Goal: Task Accomplishment & Management: Manage account settings

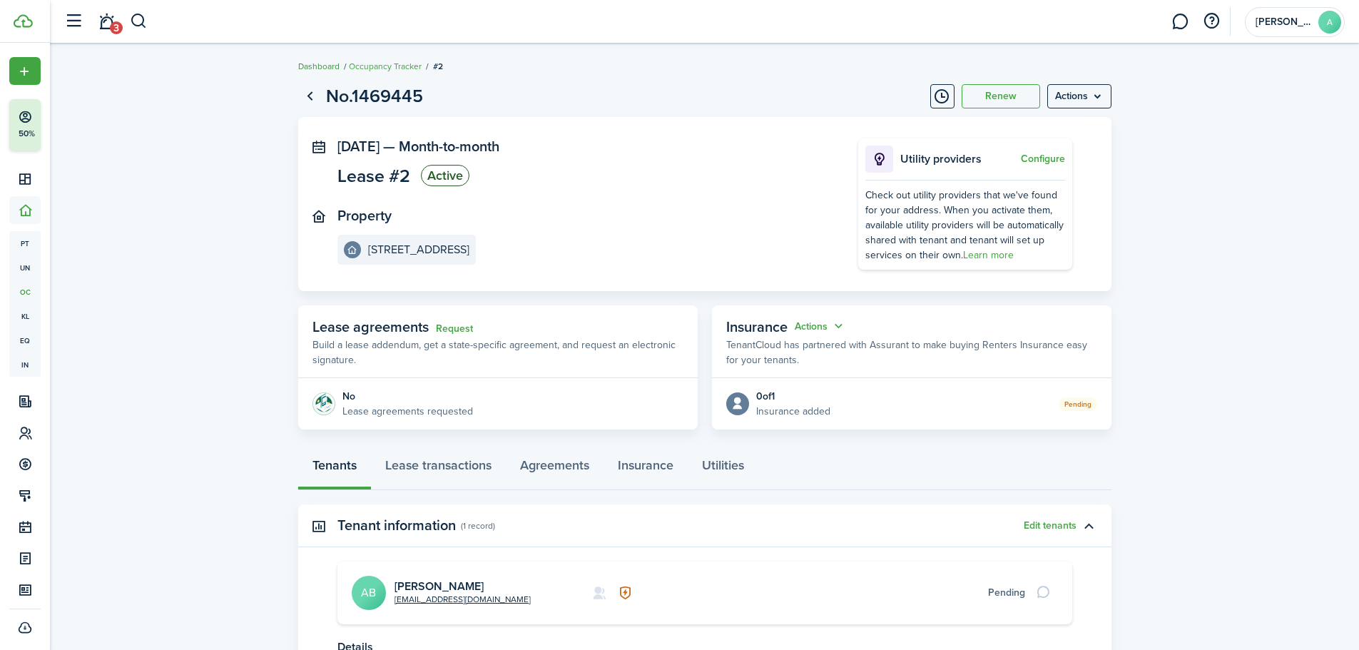
click at [326, 64] on link "Dashboard" at bounding box center [318, 66] width 41 height 13
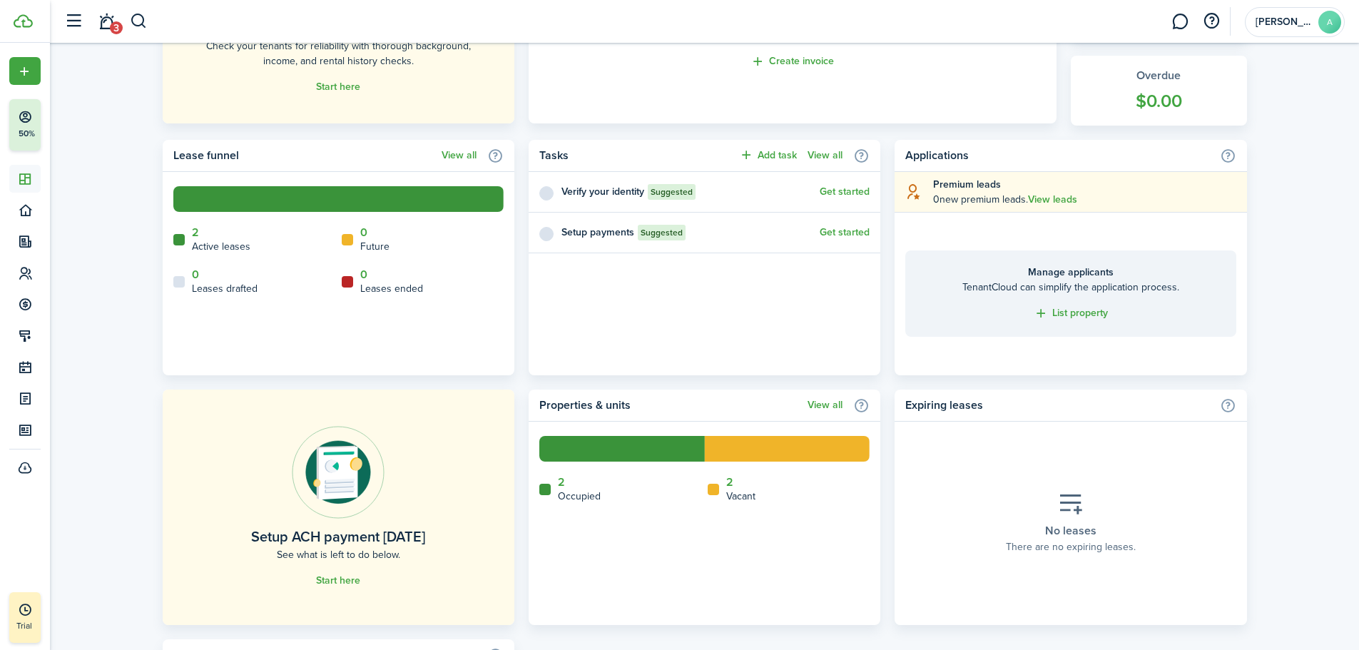
scroll to position [642, 0]
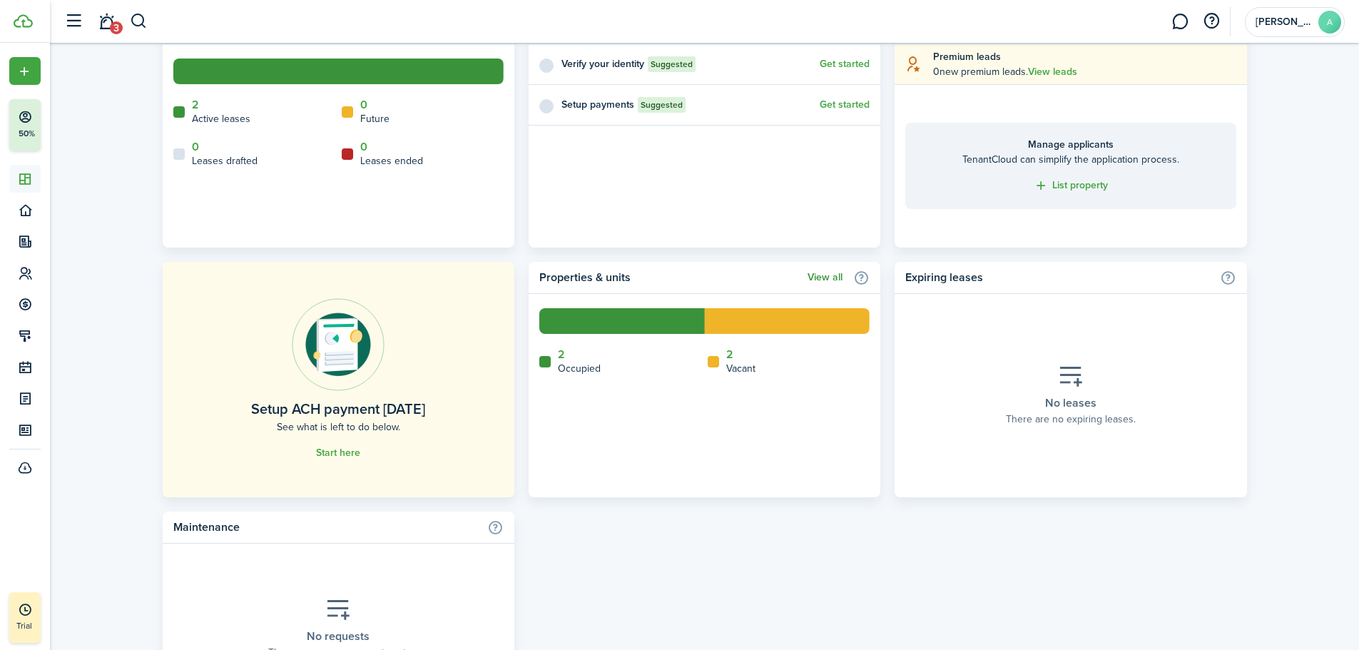
click at [813, 275] on link "View all" at bounding box center [825, 277] width 35 height 11
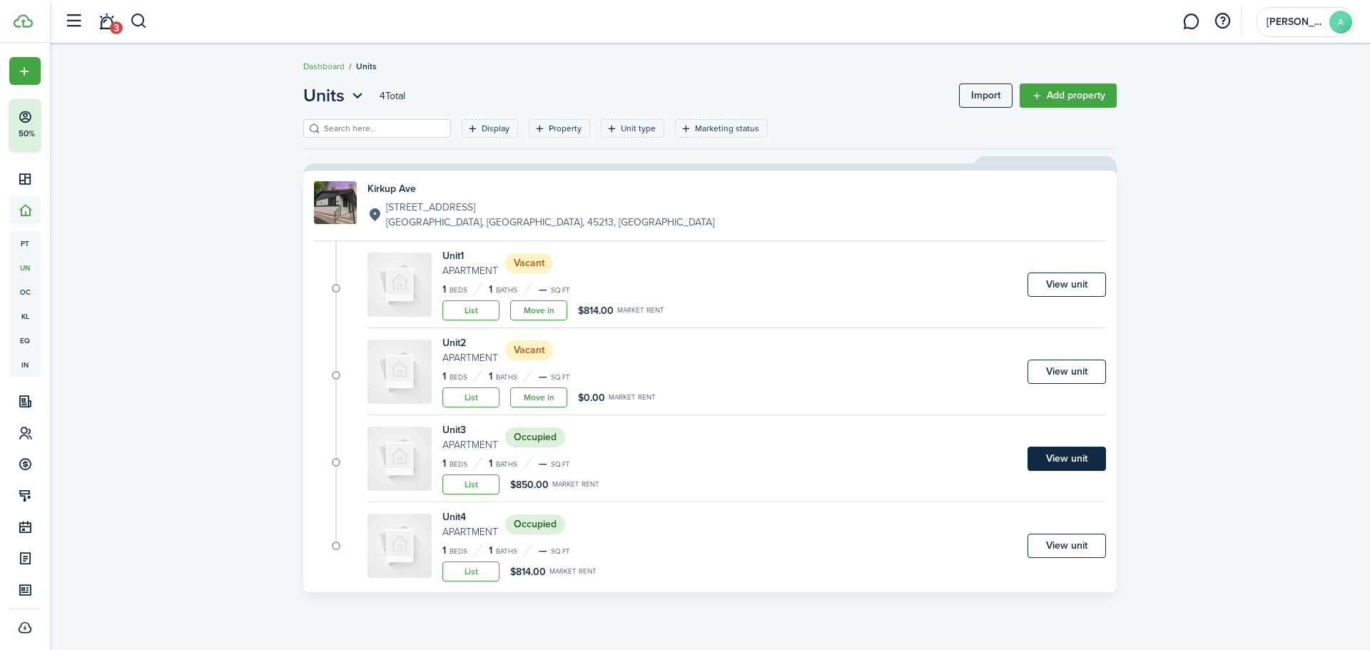
click at [1065, 458] on link "View unit" at bounding box center [1066, 459] width 78 height 24
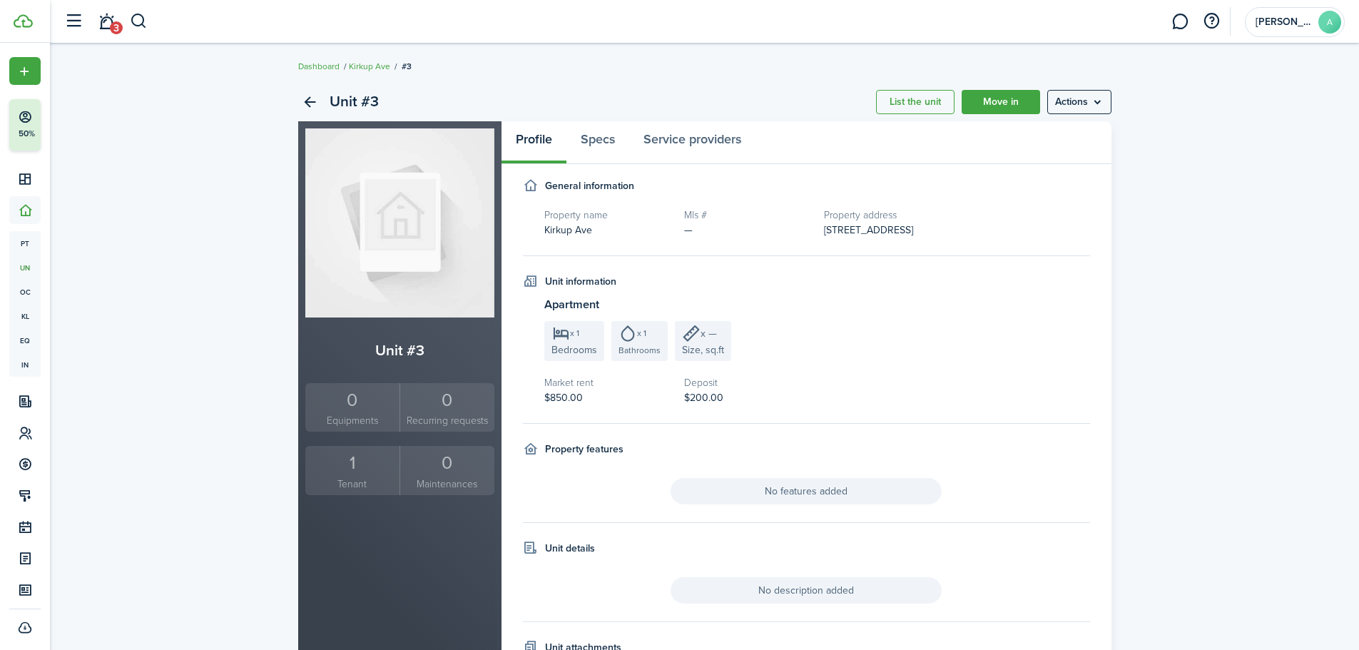
click at [561, 387] on h5 "Market rent" at bounding box center [607, 382] width 126 height 15
click at [1084, 108] on menu-btn "Actions" at bounding box center [1079, 102] width 64 height 24
click at [1035, 134] on link "Edit unit" at bounding box center [1049, 133] width 125 height 24
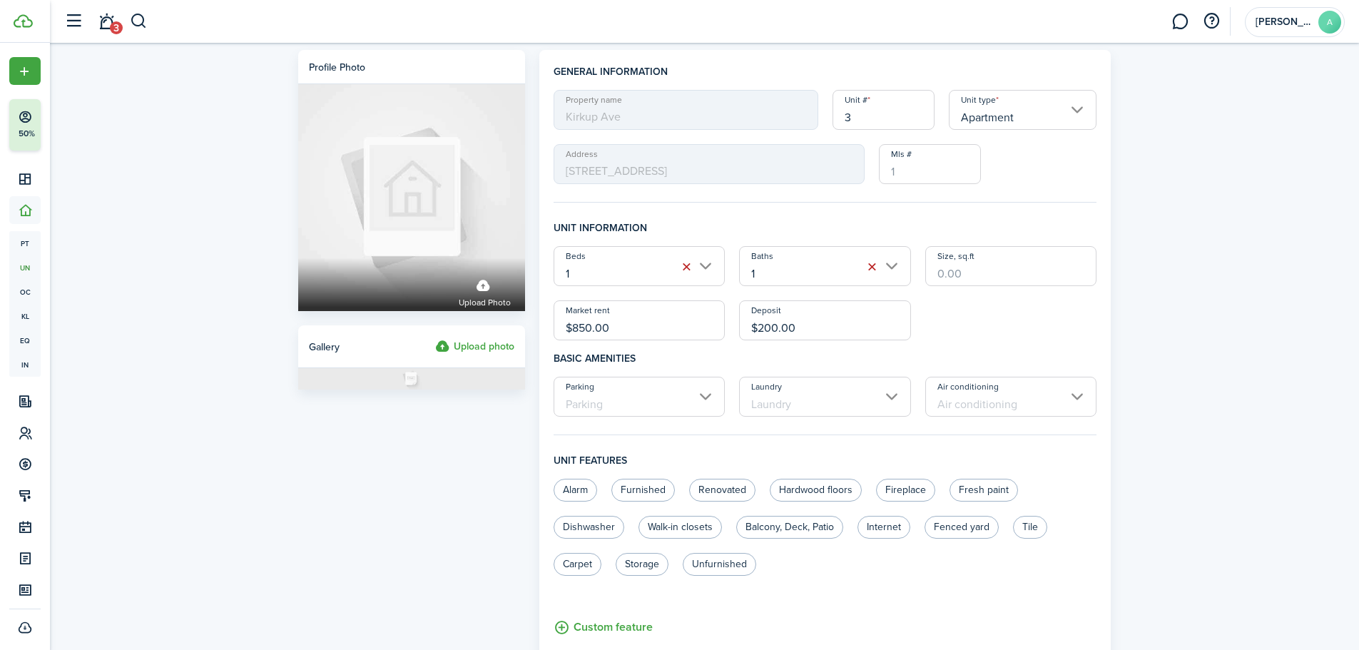
click at [590, 325] on input "$850.00" at bounding box center [640, 320] width 172 height 40
type input "$900.00"
click at [820, 326] on input "$200.00" at bounding box center [825, 320] width 172 height 40
click at [762, 325] on input "$200.00" at bounding box center [825, 320] width 172 height 40
click at [613, 395] on input "Parking" at bounding box center [640, 397] width 172 height 40
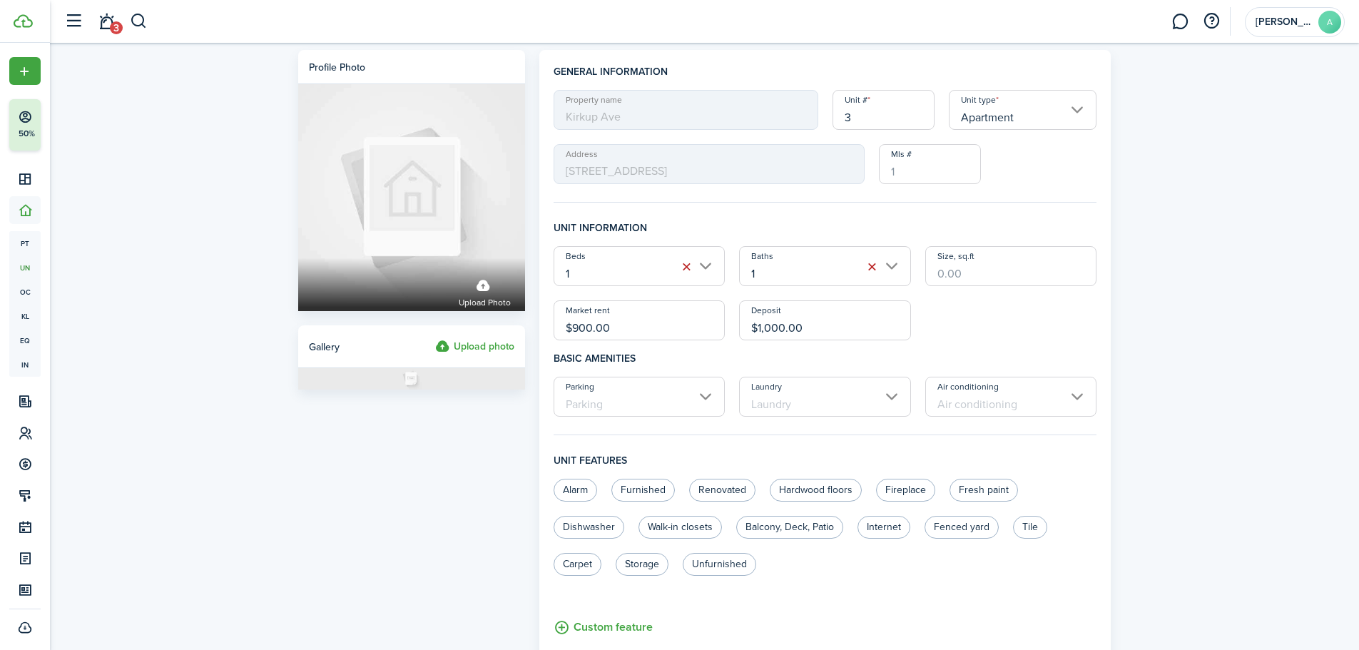
type input "$1,000.00"
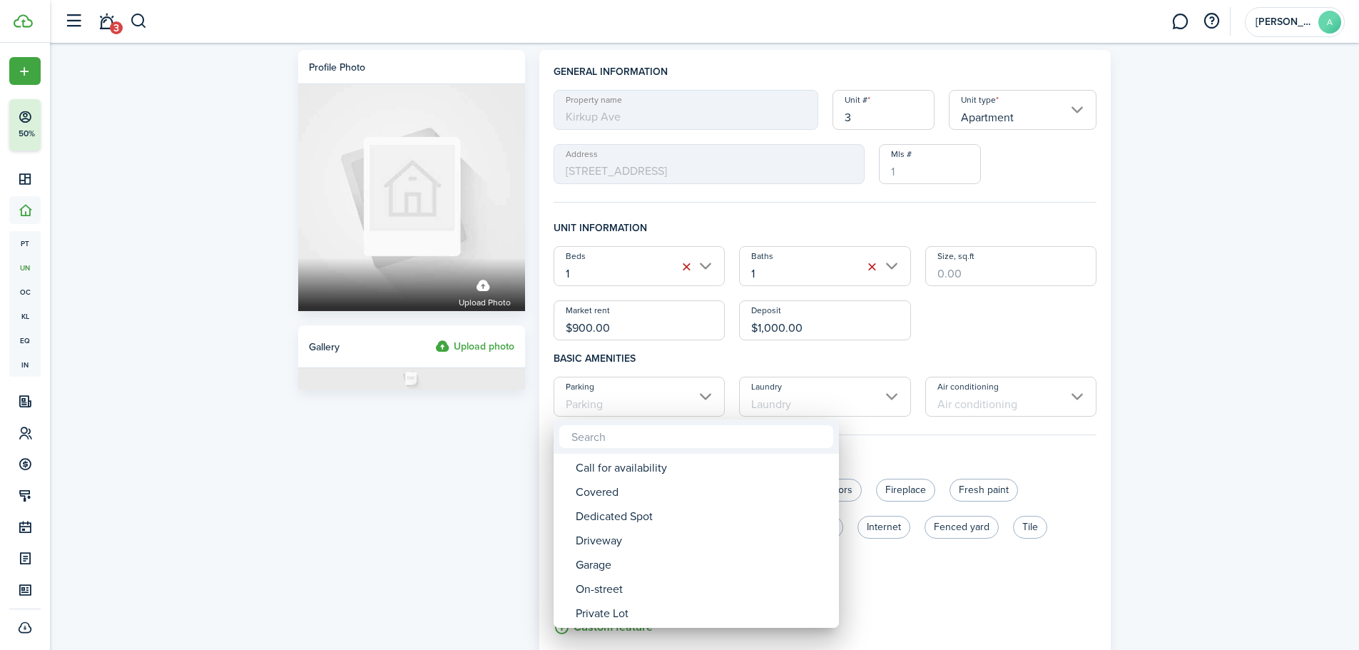
click at [1225, 586] on div at bounding box center [679, 325] width 1587 height 878
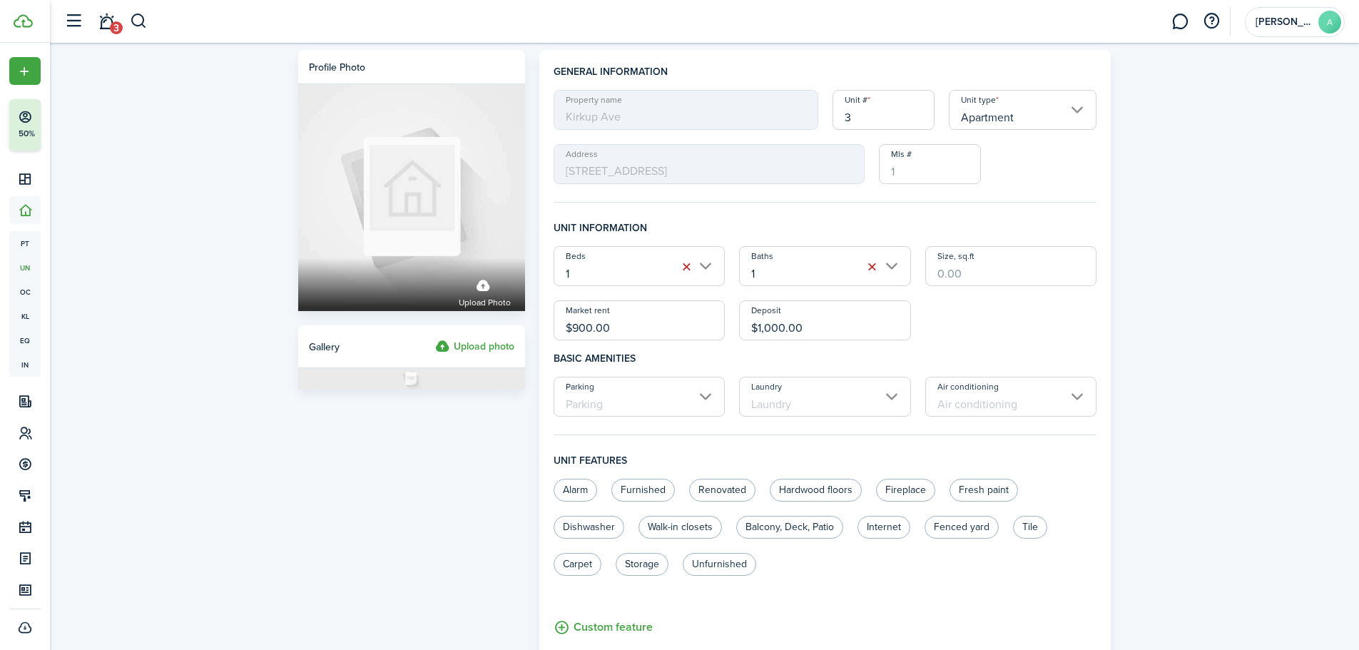
click at [698, 406] on input "Parking" at bounding box center [640, 397] width 172 height 40
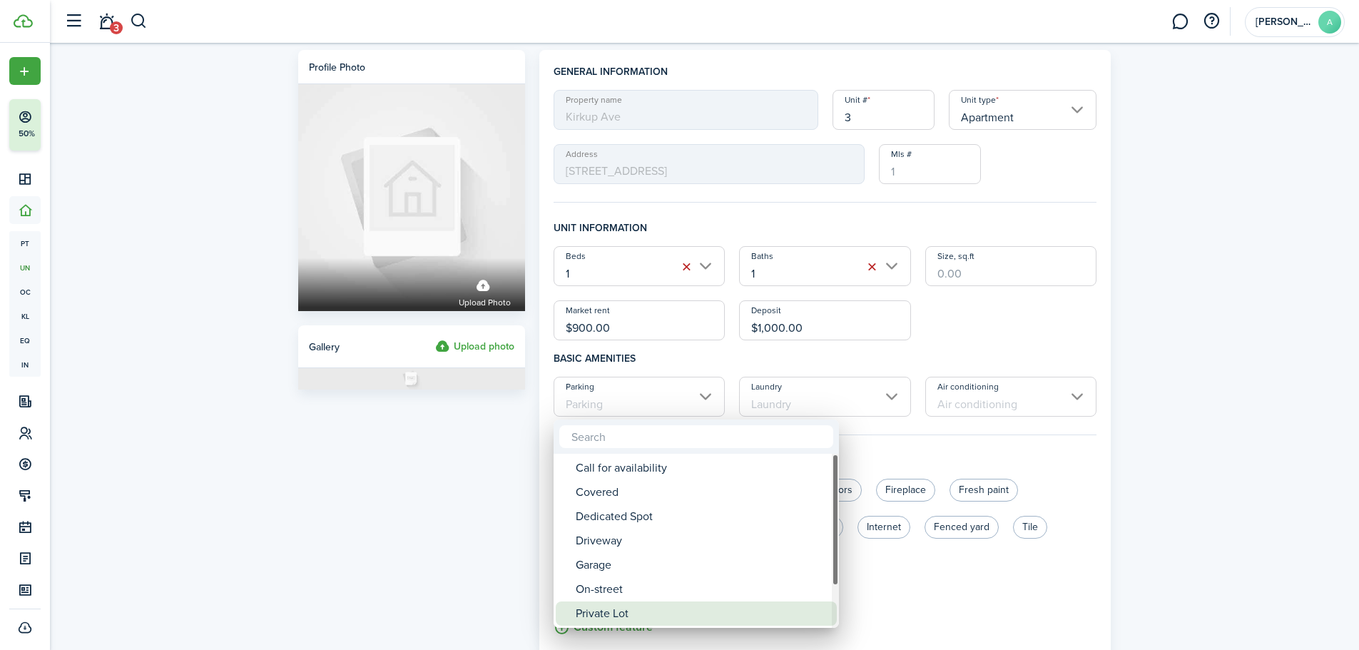
click at [651, 614] on div "Private Lot" at bounding box center [702, 613] width 253 height 24
type input "Private Lot"
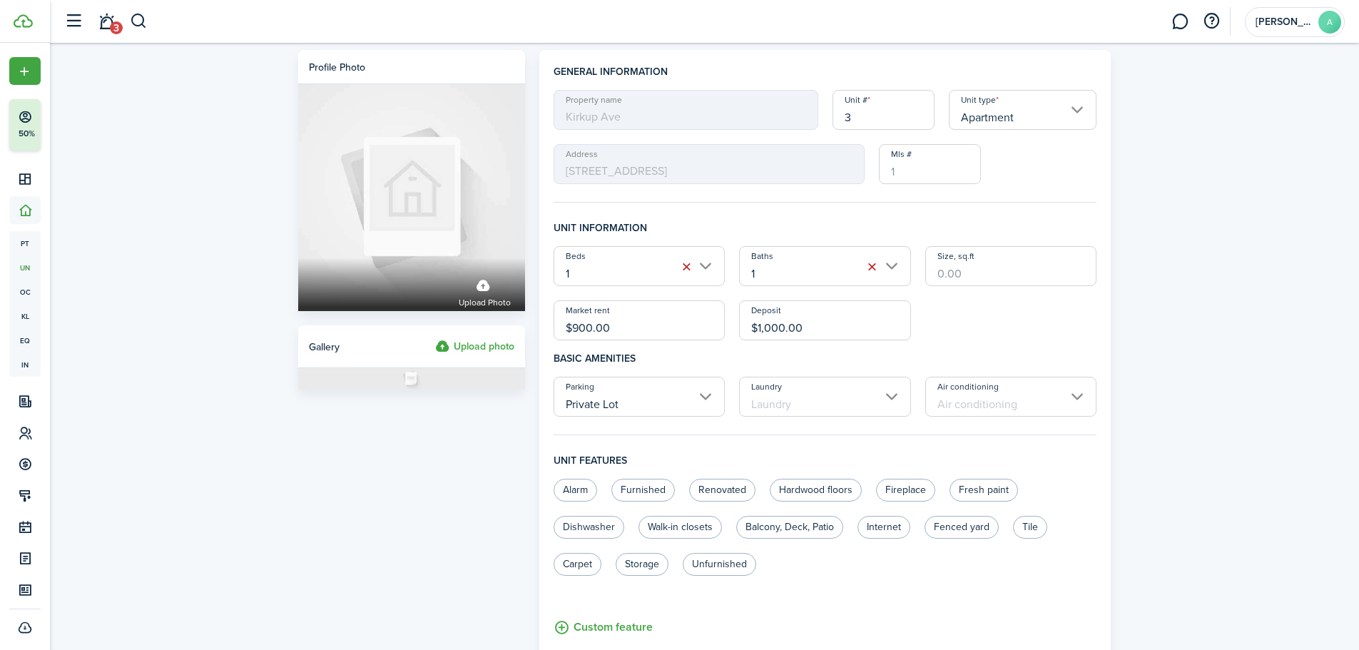
click at [815, 404] on input "Laundry" at bounding box center [825, 397] width 172 height 40
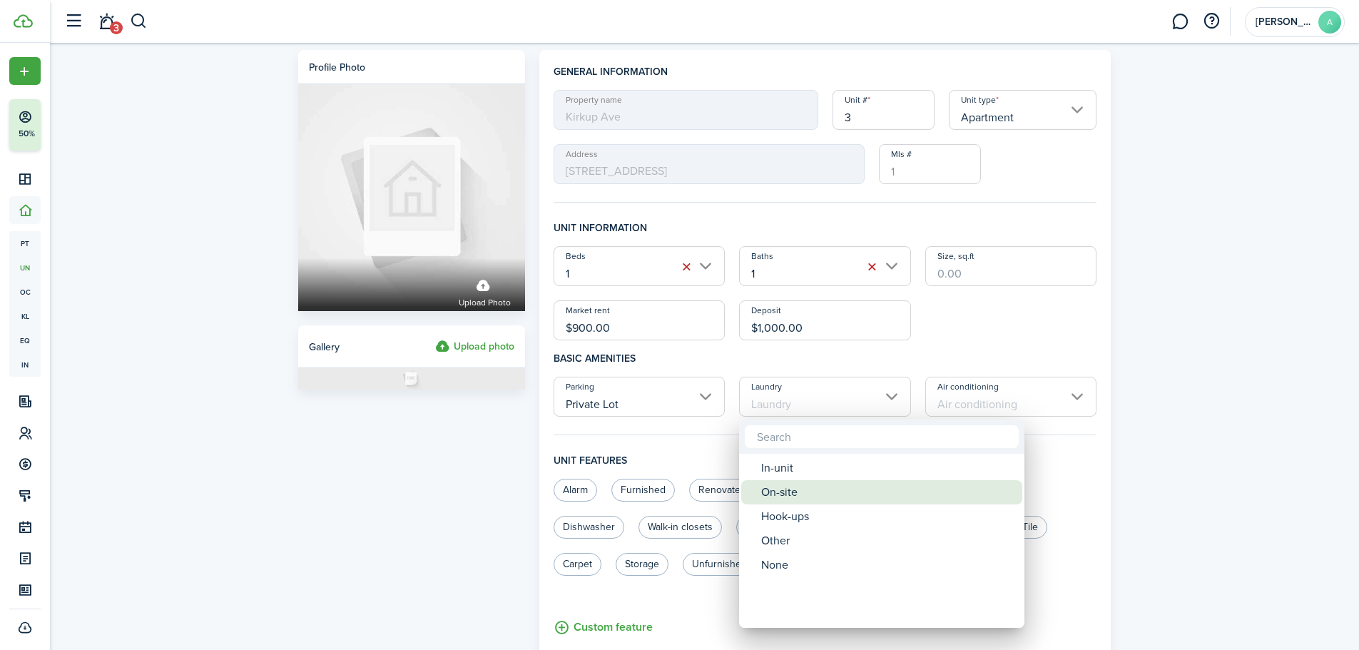
click at [792, 488] on div "On-site" at bounding box center [887, 492] width 253 height 24
type input "On-site"
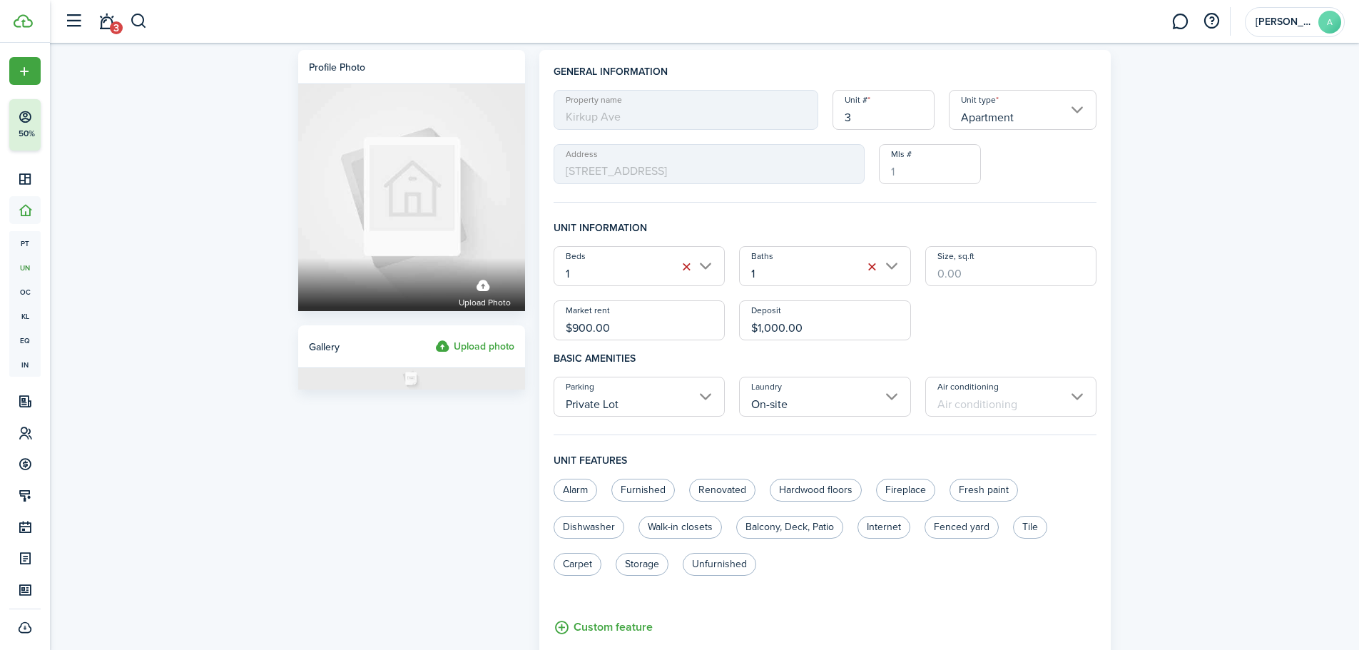
click at [1046, 402] on input "Air conditioning" at bounding box center [1011, 397] width 172 height 40
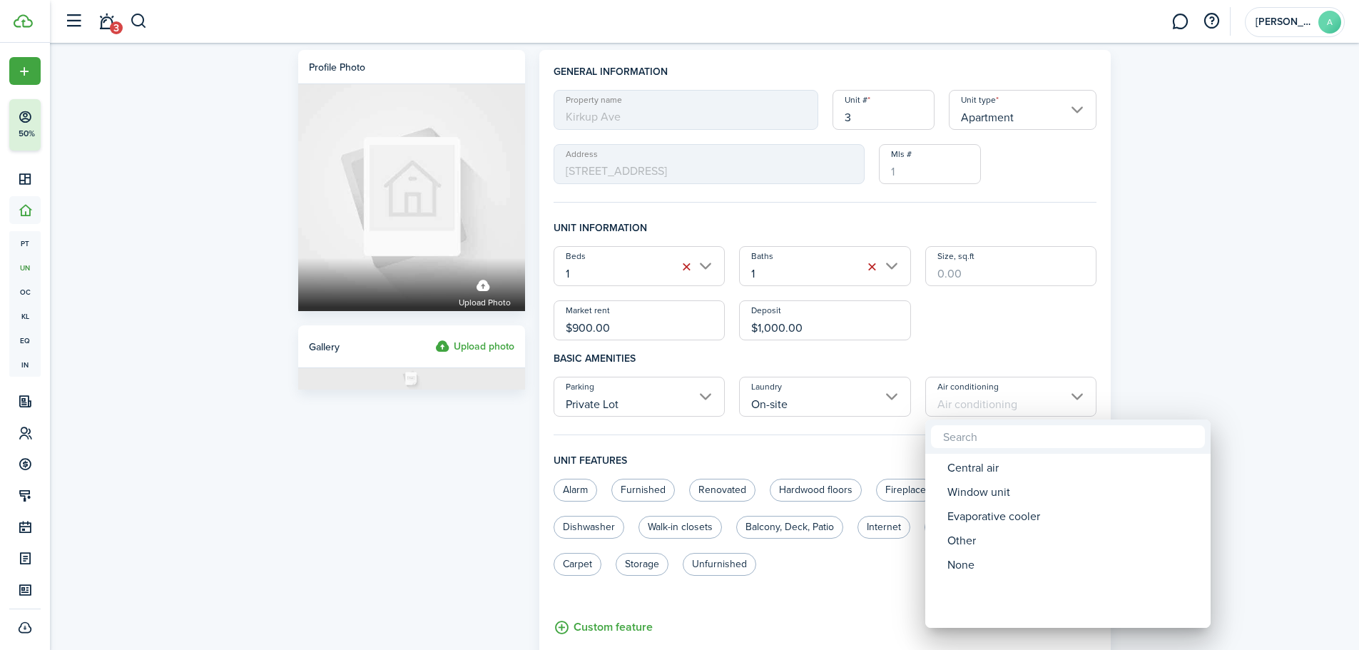
click at [1241, 385] on div at bounding box center [679, 325] width 1587 height 878
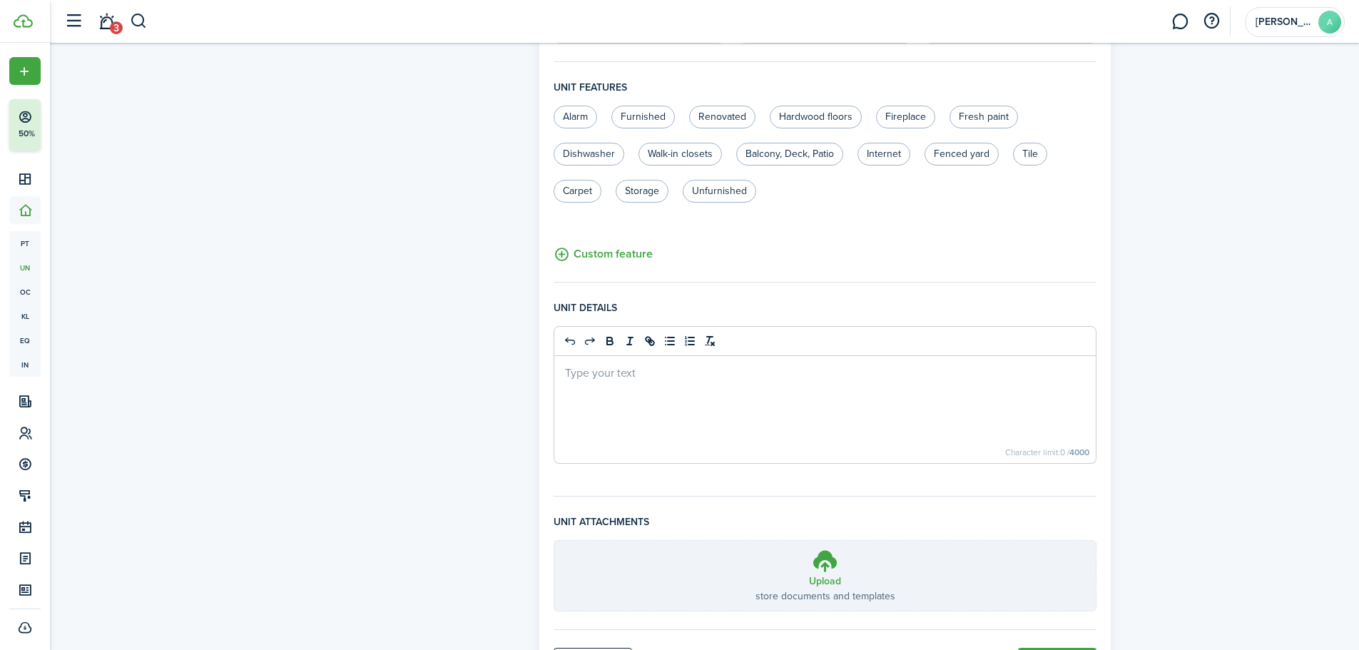
scroll to position [449, 0]
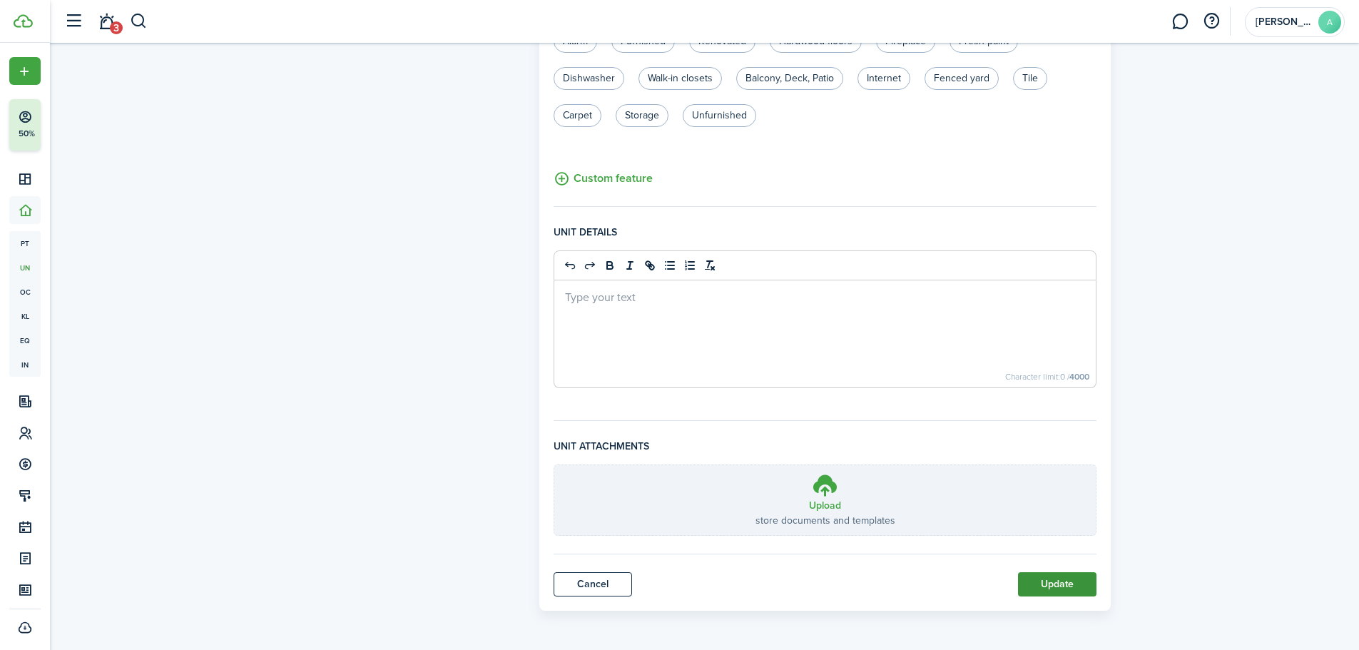
click at [1052, 593] on button "Update" at bounding box center [1057, 584] width 78 height 24
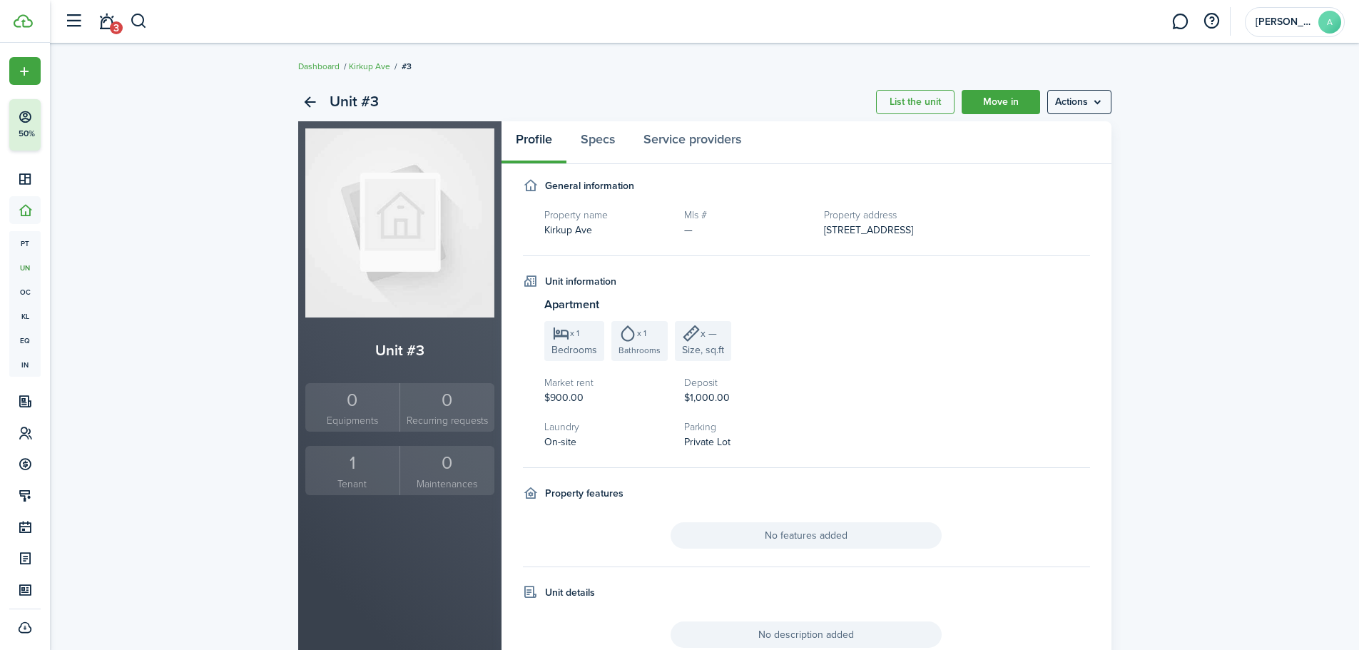
click at [350, 468] on div "1" at bounding box center [353, 462] width 88 height 27
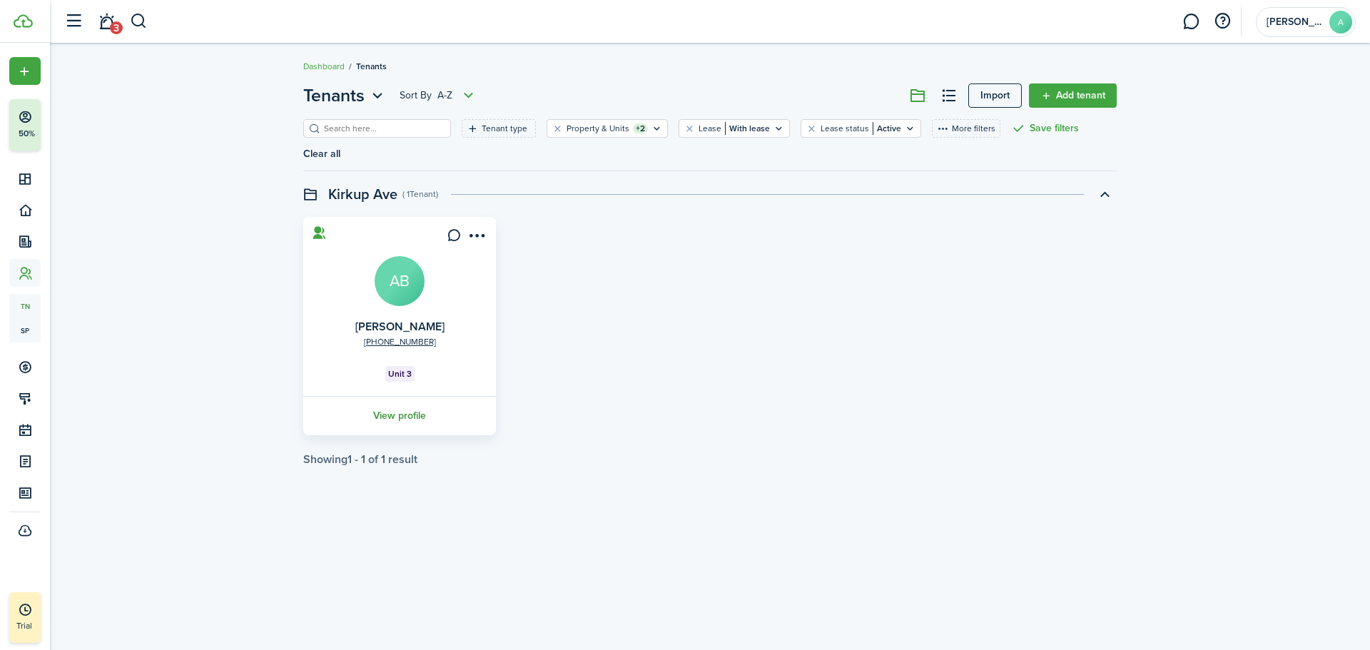
click at [385, 396] on link "View profile" at bounding box center [399, 415] width 197 height 39
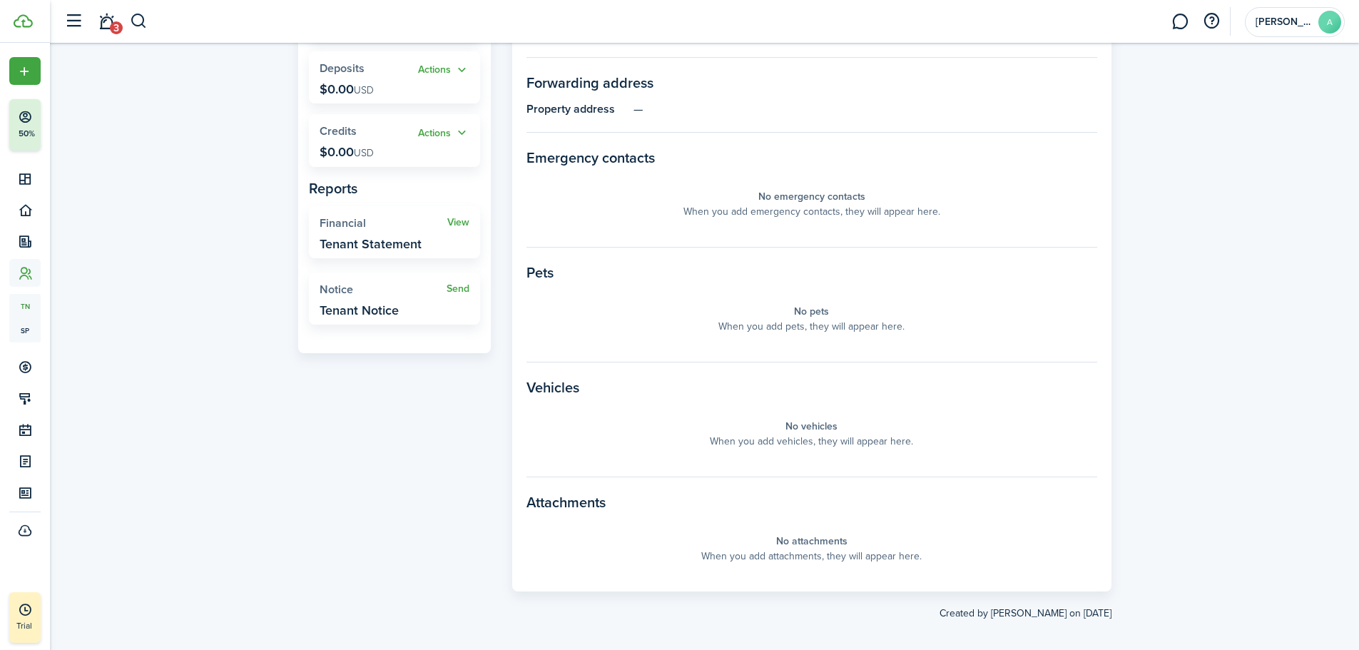
scroll to position [150, 0]
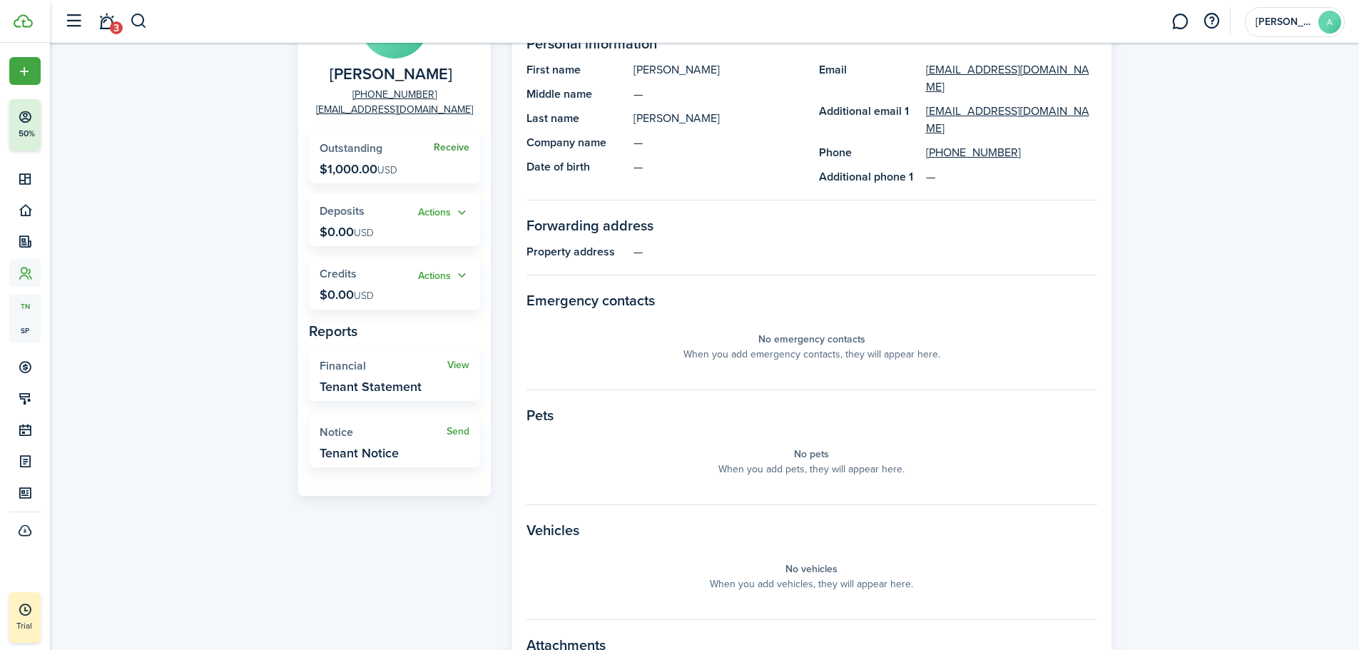
click at [456, 145] on link "Receive" at bounding box center [452, 147] width 36 height 11
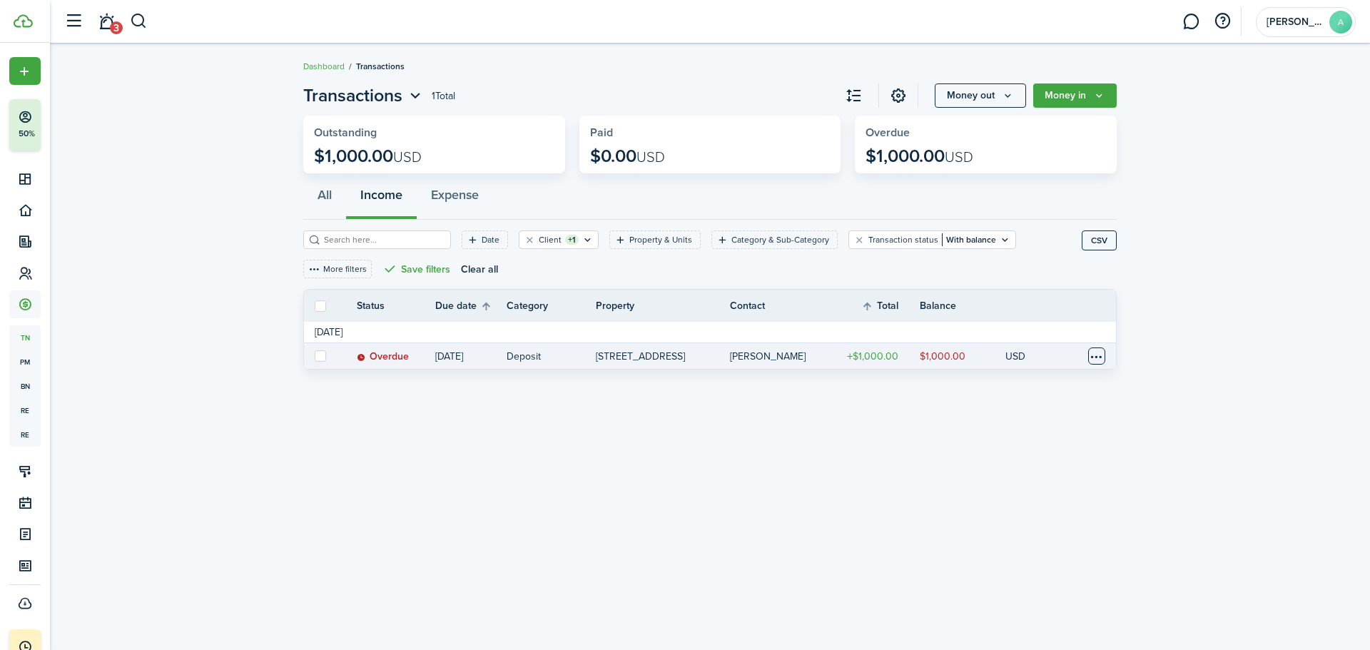
click at [1101, 353] on table-menu-btn-icon at bounding box center [1096, 355] width 17 height 17
click at [1036, 407] on link "Mark as paid" at bounding box center [1042, 406] width 125 height 24
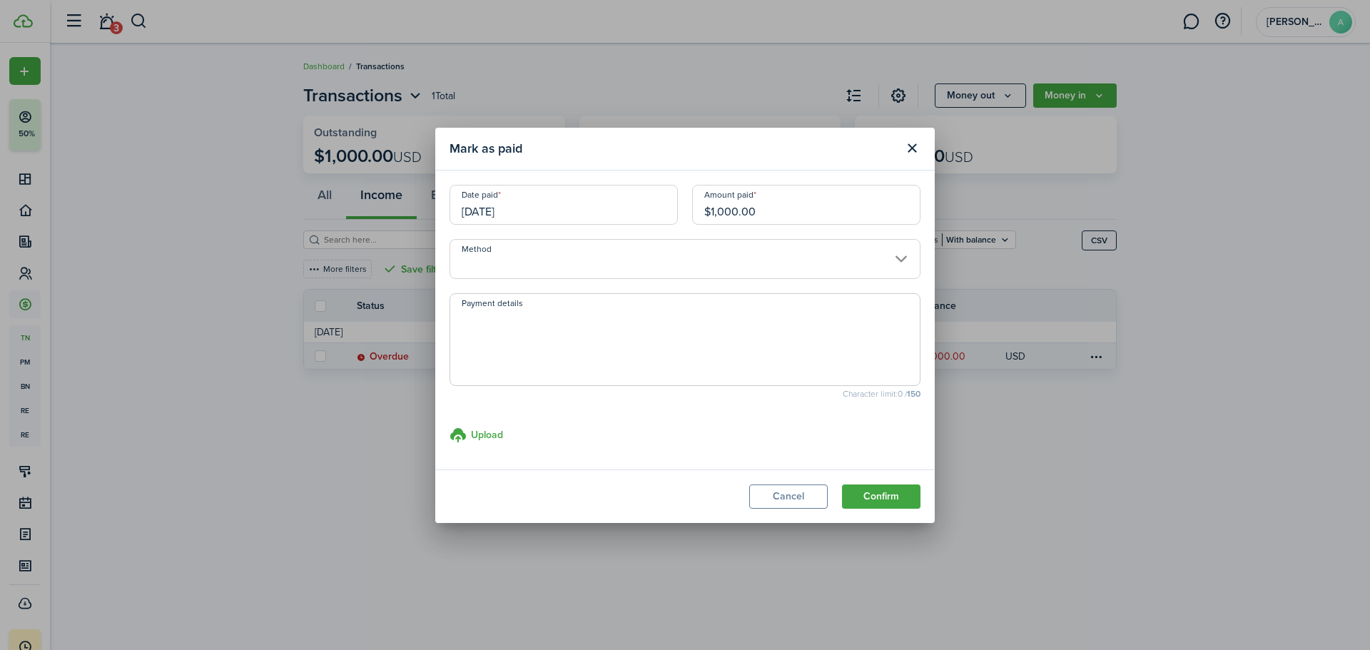
click at [513, 267] on input "Method" at bounding box center [684, 259] width 471 height 40
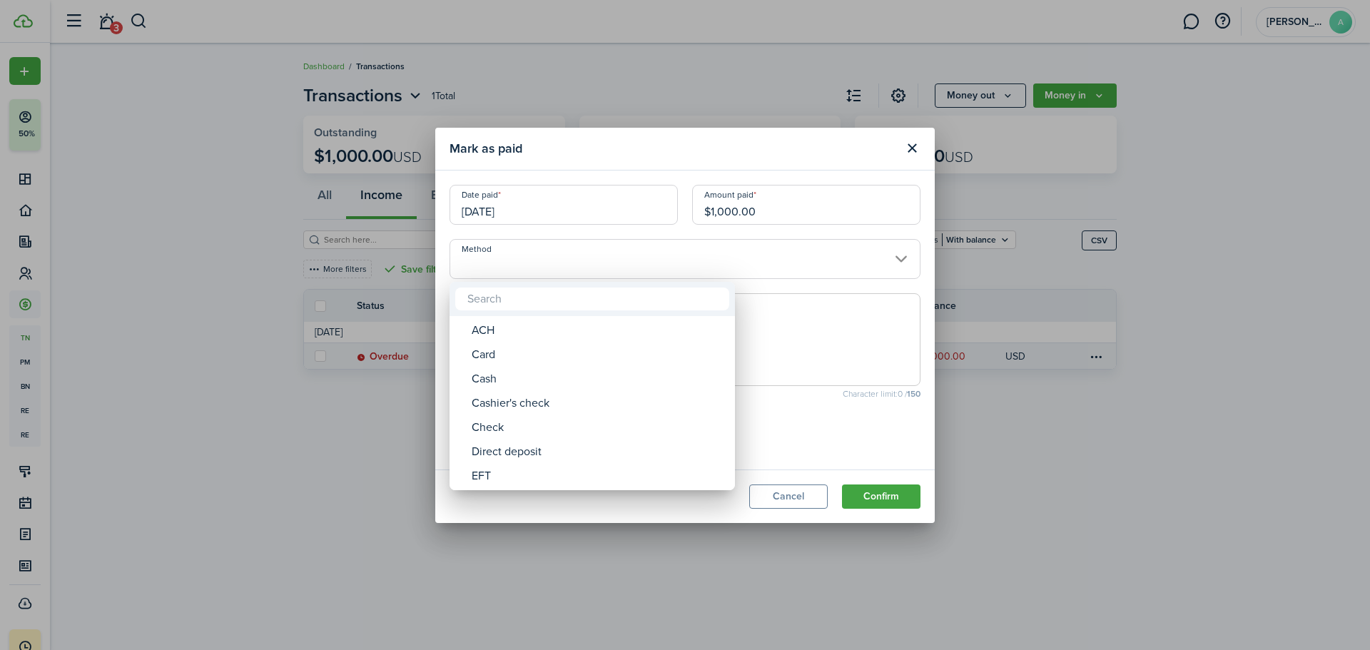
click at [513, 267] on div at bounding box center [685, 325] width 1598 height 878
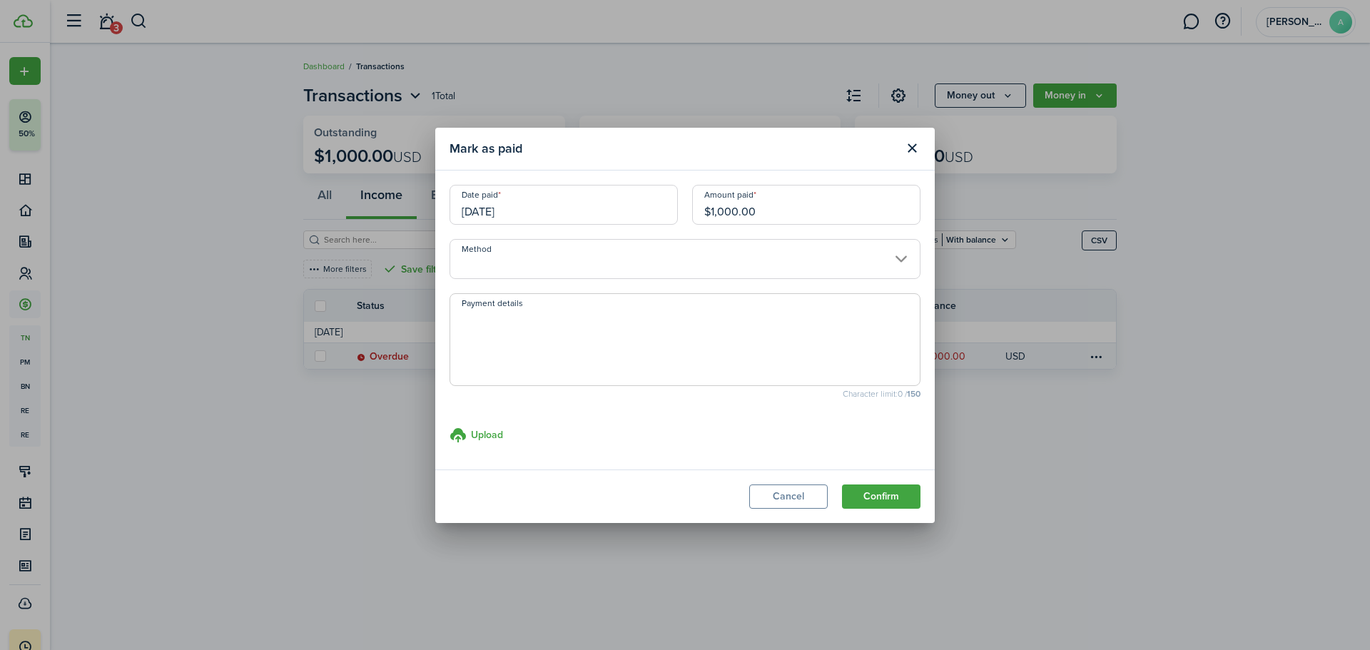
click at [529, 317] on textarea "Payment details" at bounding box center [684, 344] width 469 height 68
type textarea "Paid to previous owner. Deposit to be returned to tenant at time of move out as…"
click at [886, 491] on button "Confirm" at bounding box center [881, 496] width 78 height 24
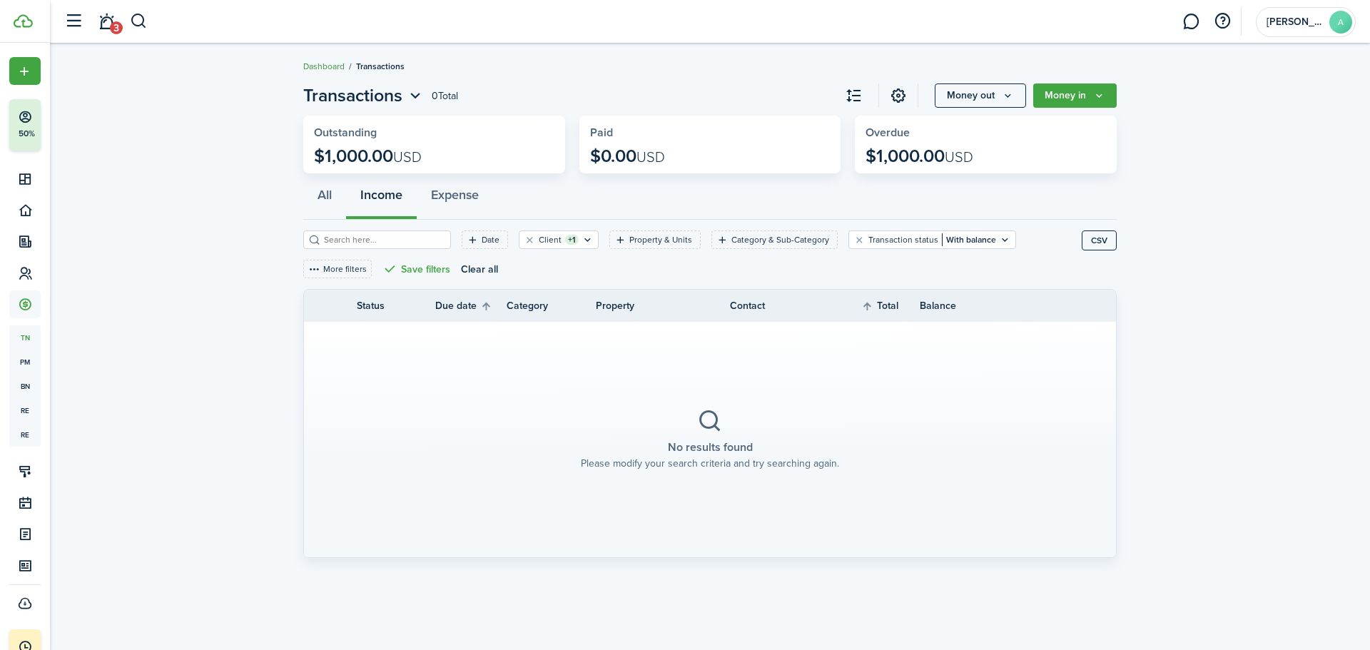
click at [332, 63] on link "Dashboard" at bounding box center [323, 66] width 41 height 13
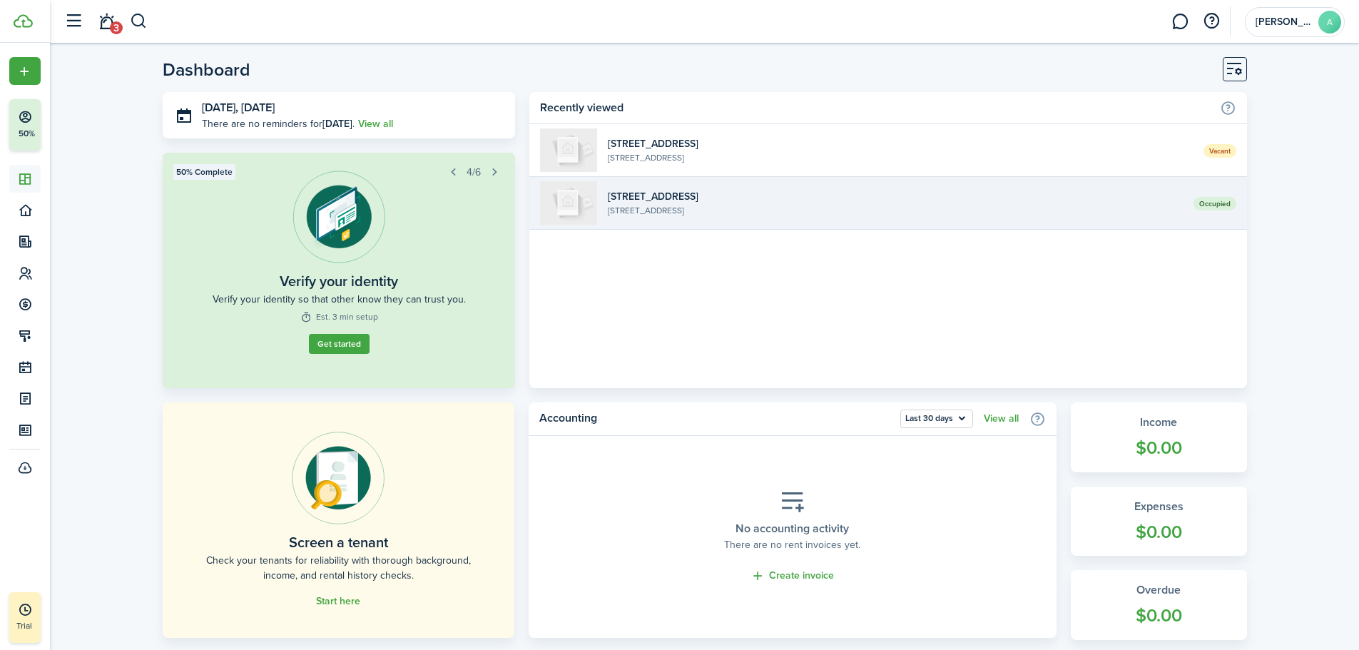
click at [796, 203] on widget-list-item-title "[STREET_ADDRESS]" at bounding box center [895, 196] width 574 height 15
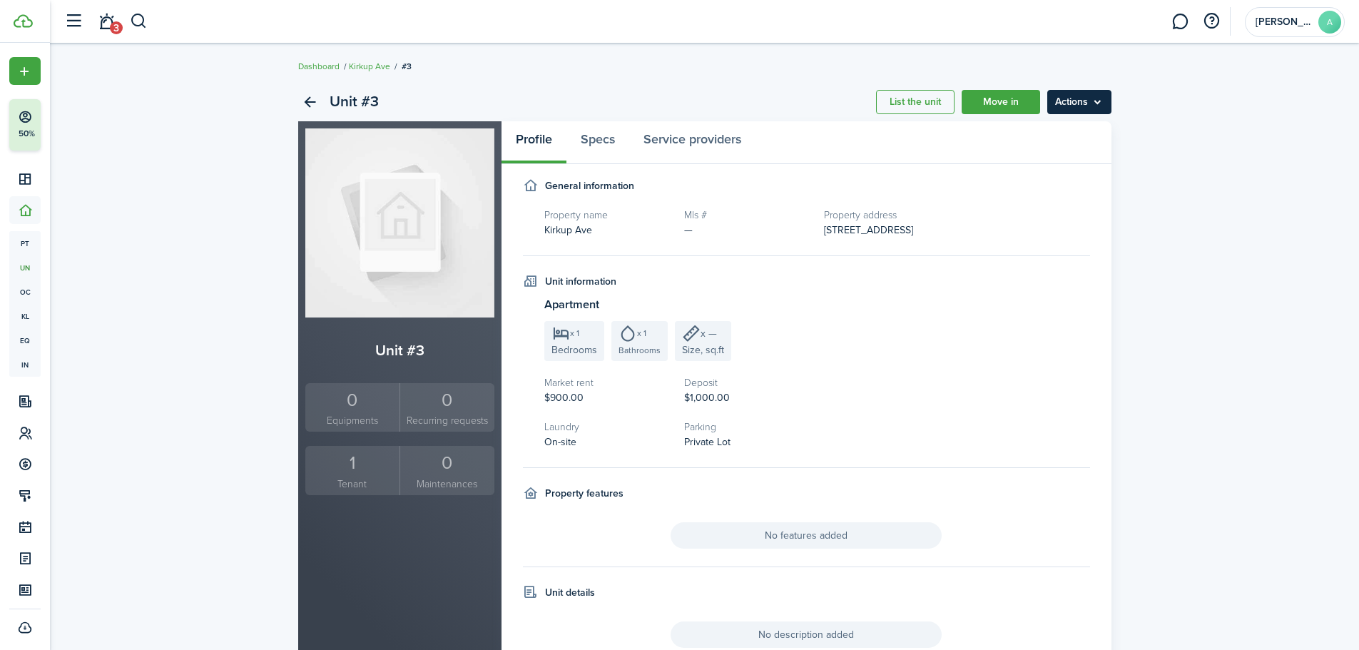
click at [1065, 104] on menu-btn "Actions" at bounding box center [1079, 102] width 64 height 24
click at [997, 105] on link "Move in" at bounding box center [1001, 102] width 78 height 24
click at [370, 68] on link "Kirkup Ave" at bounding box center [369, 66] width 41 height 13
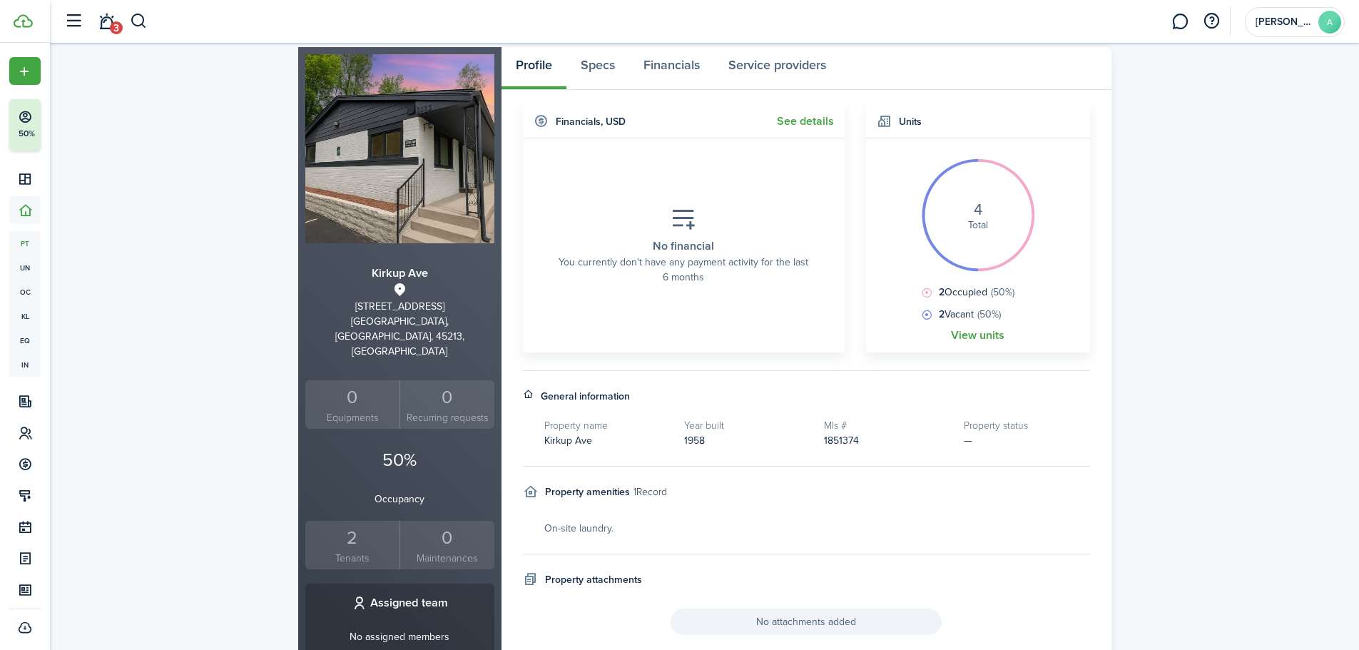
scroll to position [143, 0]
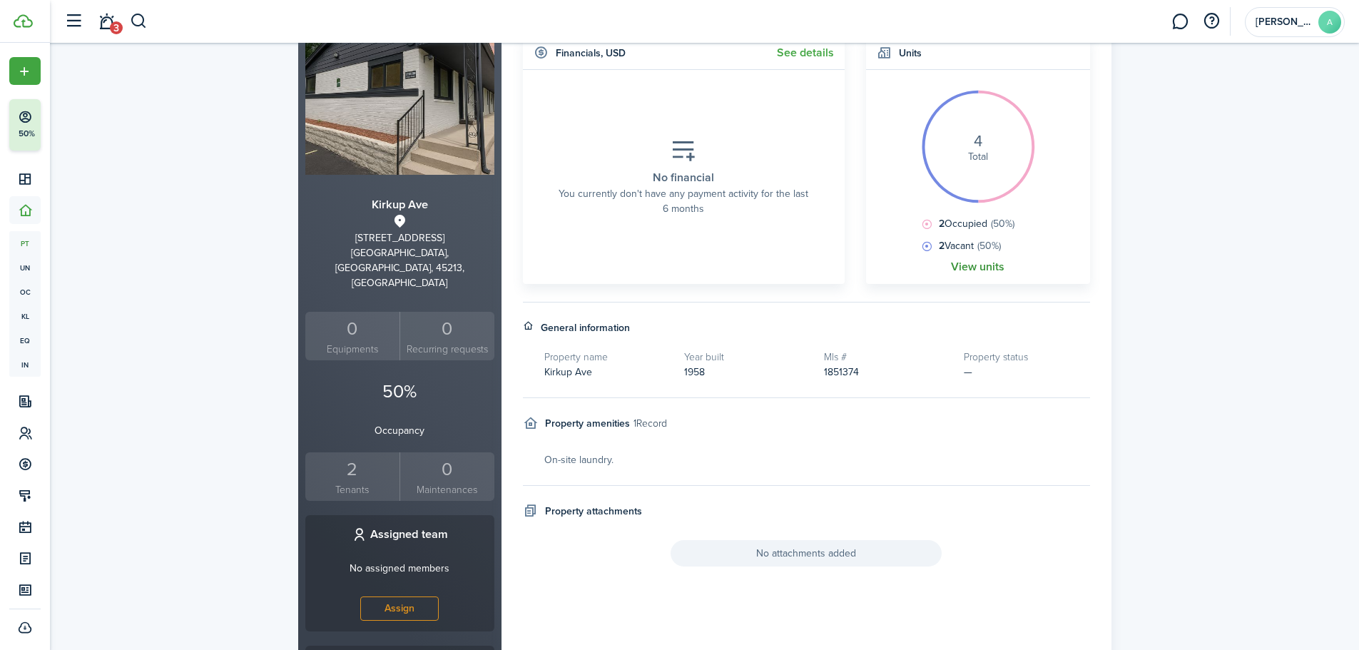
click at [971, 268] on link "View units" at bounding box center [978, 266] width 54 height 13
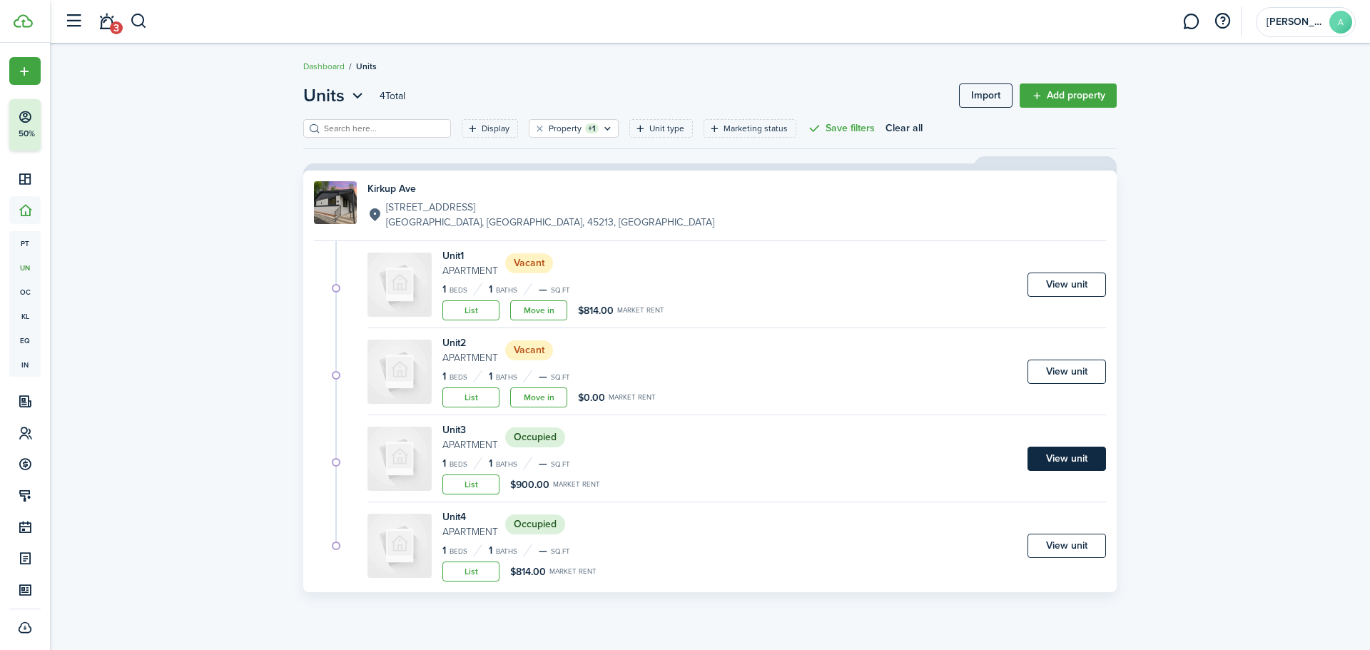
click at [1064, 459] on link "View unit" at bounding box center [1066, 459] width 78 height 24
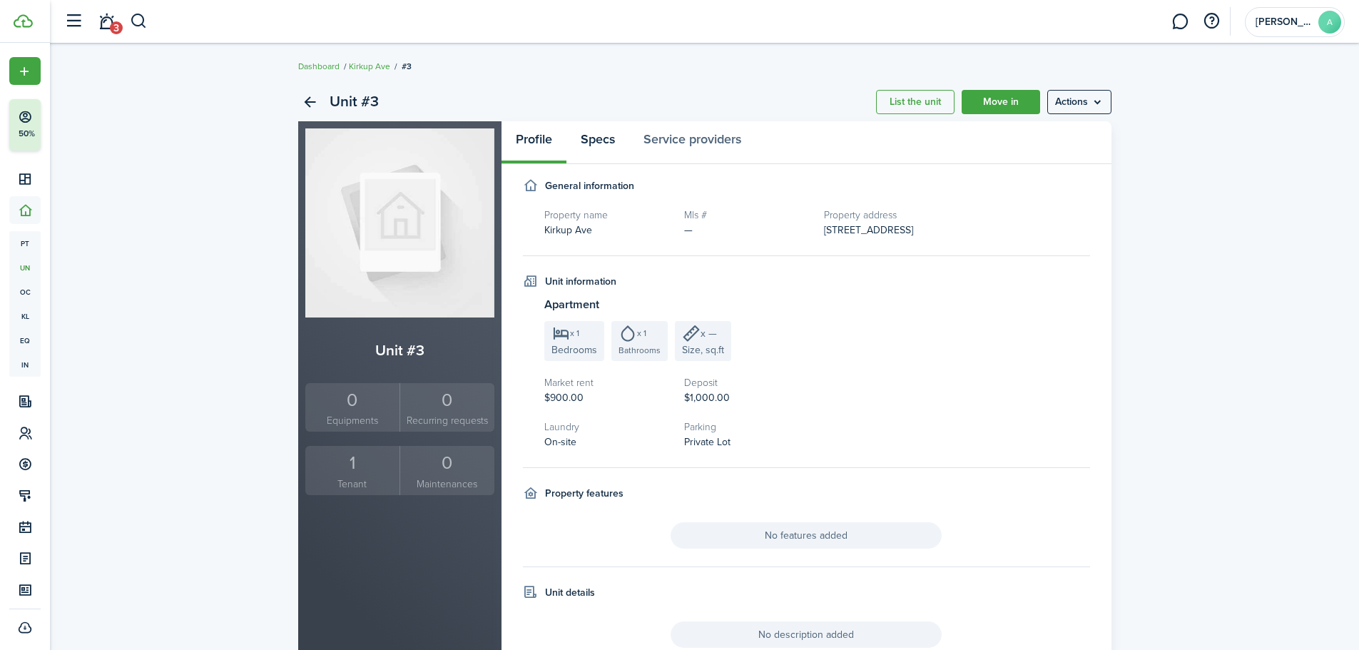
click at [610, 143] on link "Specs" at bounding box center [597, 142] width 63 height 43
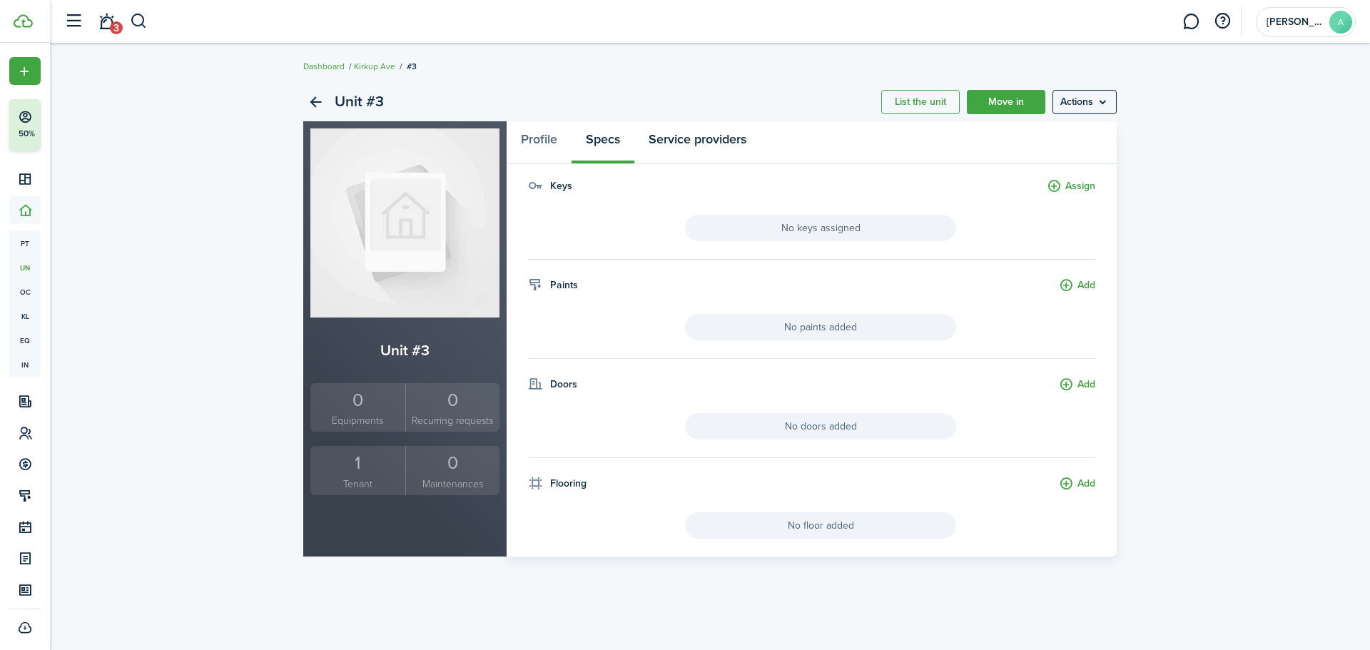
click at [702, 141] on link "Service providers" at bounding box center [697, 142] width 126 height 43
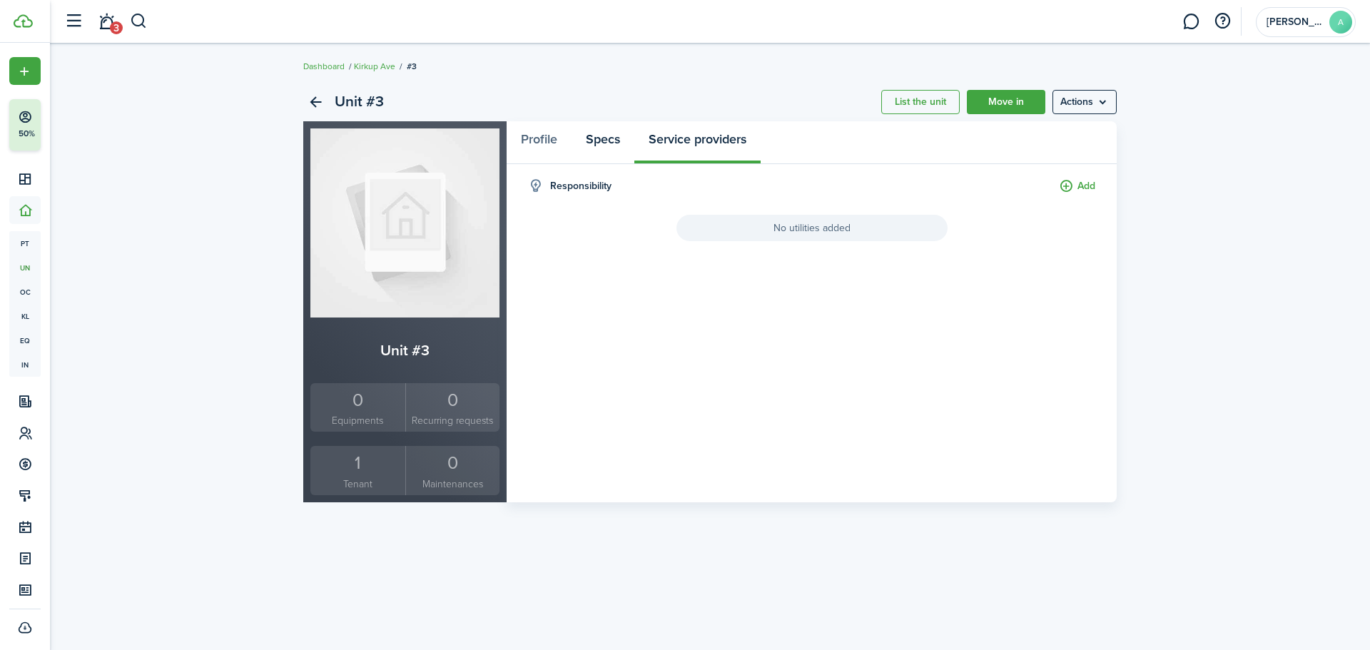
click at [572, 141] on link "Specs" at bounding box center [602, 142] width 63 height 43
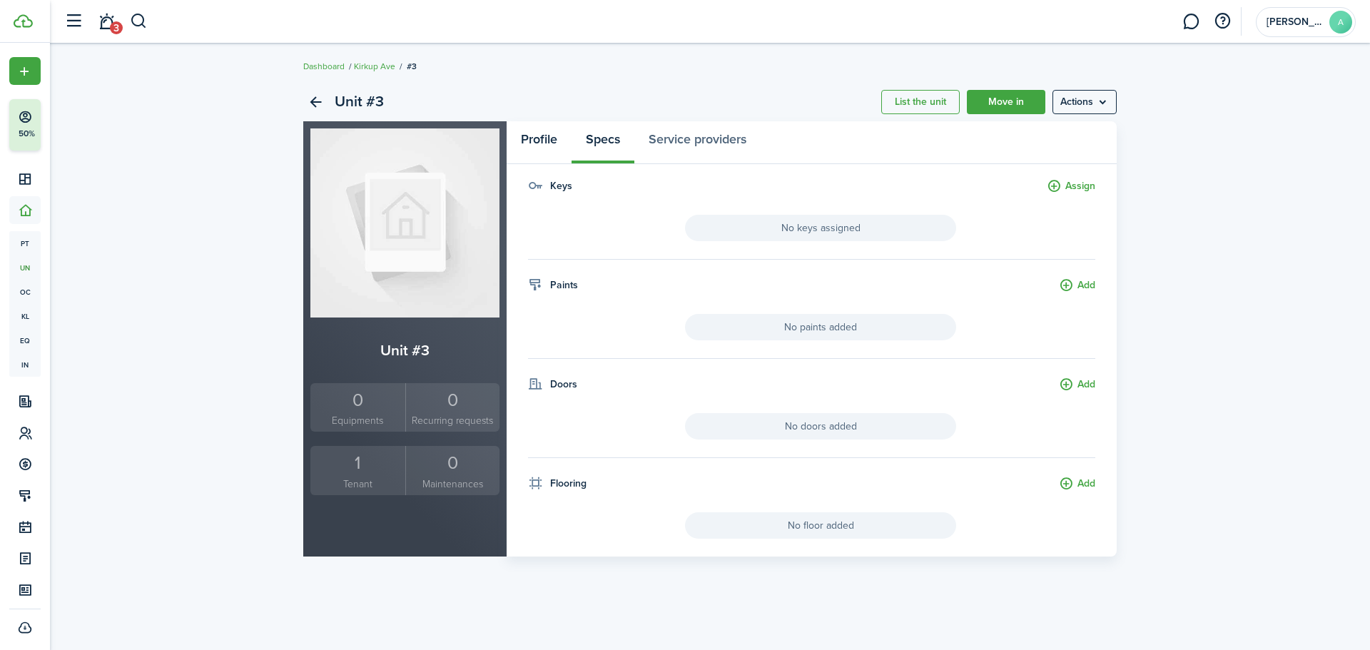
click at [548, 141] on link "Profile" at bounding box center [538, 142] width 65 height 43
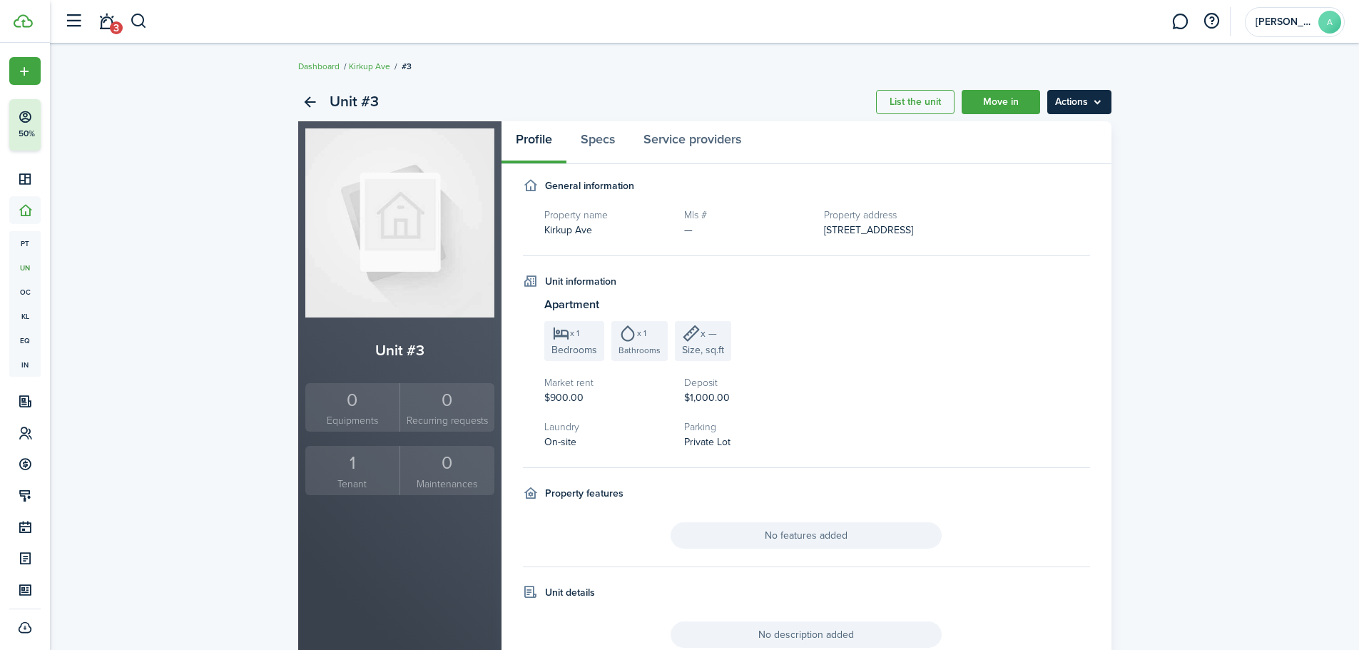
click at [1093, 113] on menu-btn "Actions" at bounding box center [1079, 102] width 64 height 24
click at [782, 108] on div "Unit #3 List the unit Move in Actions" at bounding box center [704, 102] width 813 height 39
